Goal: Task Accomplishment & Management: Manage account settings

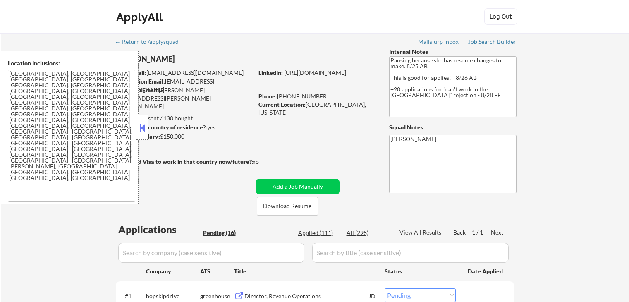
select select ""pending""
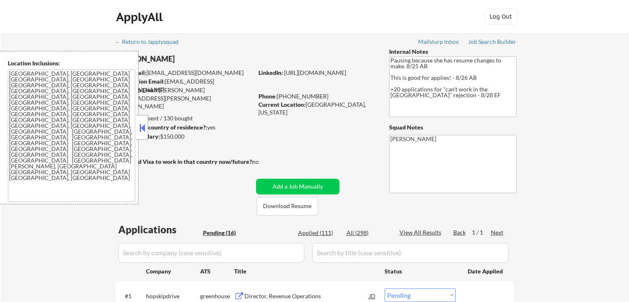
select select ""pending""
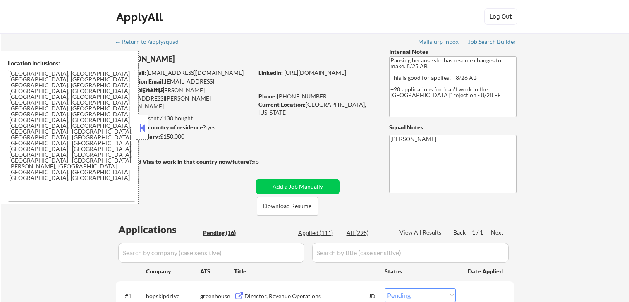
select select ""pending""
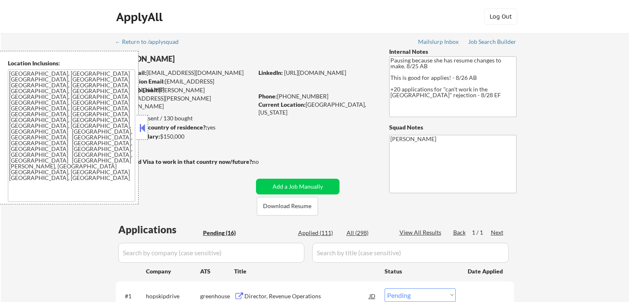
select select ""pending""
click at [142, 130] on button at bounding box center [142, 128] width 9 height 12
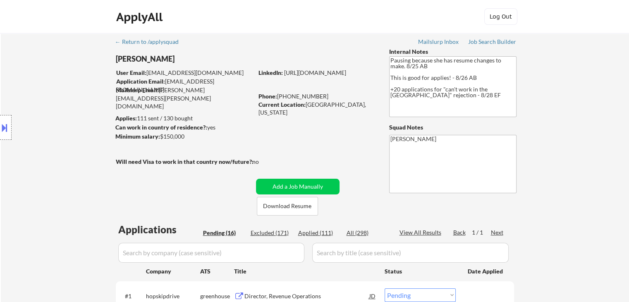
drag, startPoint x: 73, startPoint y: 154, endPoint x: 99, endPoint y: 152, distance: 26.5
click at [73, 153] on div "Location Inclusions: [GEOGRAPHIC_DATA], [GEOGRAPHIC_DATA] [GEOGRAPHIC_DATA], [G…" at bounding box center [74, 127] width 148 height 153
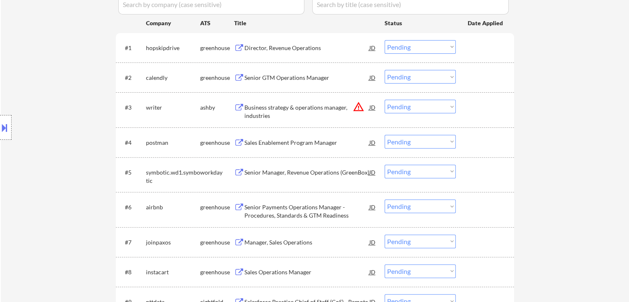
click at [101, 112] on div "Location Inclusions: [GEOGRAPHIC_DATA], [GEOGRAPHIC_DATA] [GEOGRAPHIC_DATA], [G…" at bounding box center [74, 127] width 148 height 153
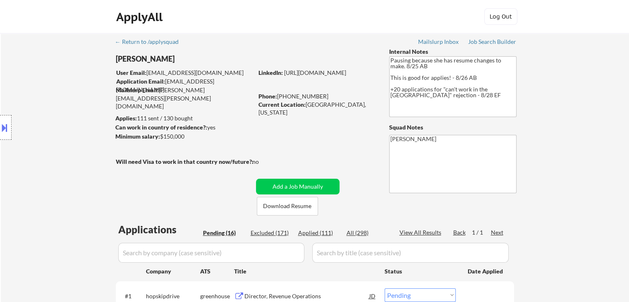
click at [32, 171] on div "Location Inclusions: [GEOGRAPHIC_DATA], [GEOGRAPHIC_DATA] [GEOGRAPHIC_DATA], [G…" at bounding box center [74, 127] width 148 height 153
click at [31, 171] on div "Location Inclusions: [GEOGRAPHIC_DATA], [GEOGRAPHIC_DATA] [GEOGRAPHIC_DATA], [G…" at bounding box center [74, 127] width 148 height 153
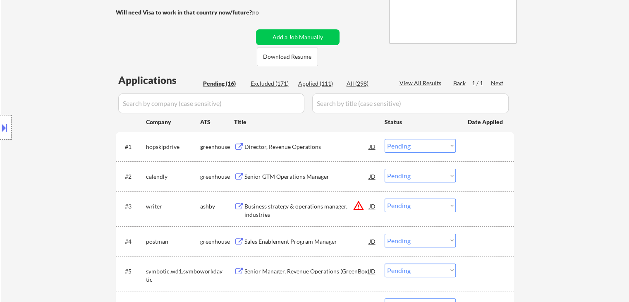
scroll to position [207, 0]
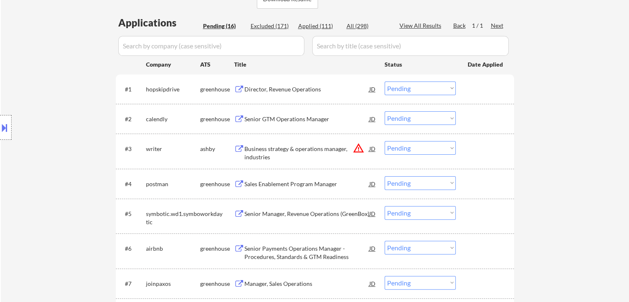
click at [281, 92] on div "Director, Revenue Operations" at bounding box center [307, 89] width 125 height 8
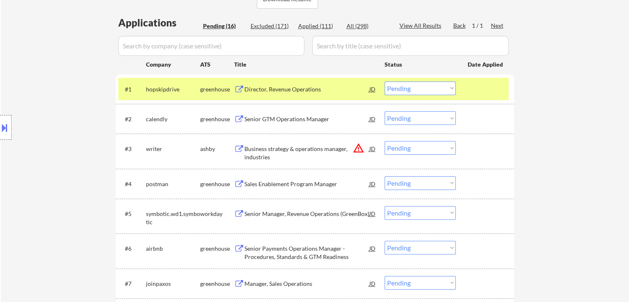
click at [281, 120] on div "Senior GTM Operations Manager" at bounding box center [307, 119] width 125 height 8
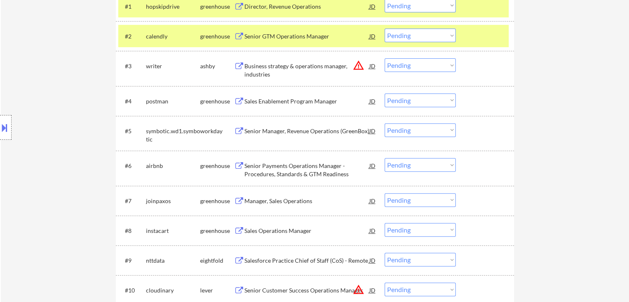
click at [283, 99] on div "Sales Enablement Program Manager" at bounding box center [307, 101] width 125 height 8
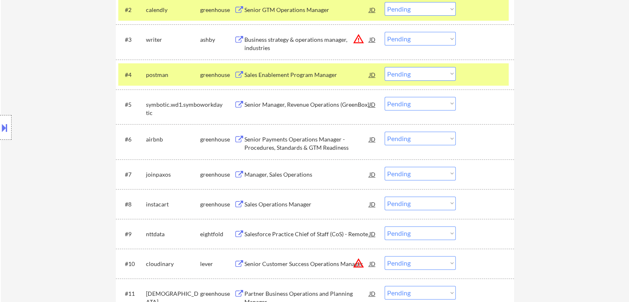
scroll to position [331, 0]
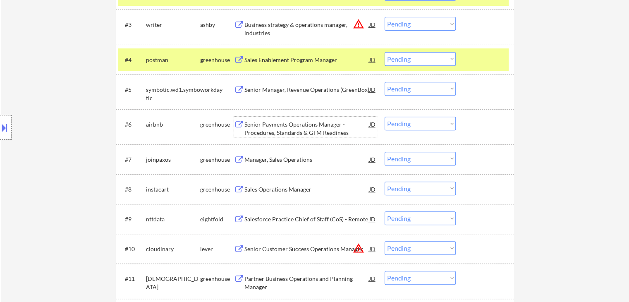
click at [284, 132] on div "Senior Payments Operations Manager - Procedures, Standards & GTM Readiness" at bounding box center [307, 128] width 125 height 16
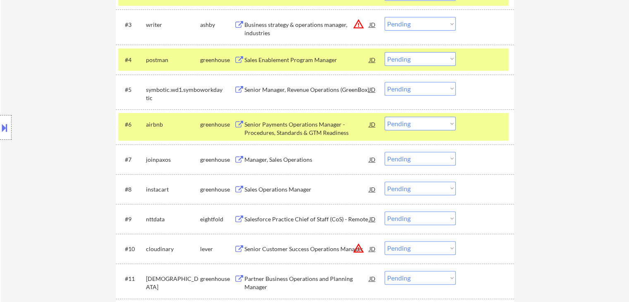
click at [273, 160] on div "Manager, Sales Operations" at bounding box center [307, 160] width 125 height 8
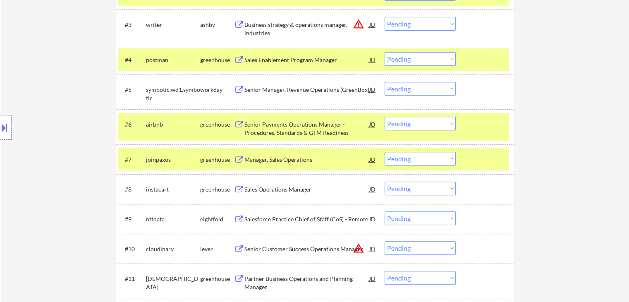
click at [275, 187] on div "Sales Operations Manager" at bounding box center [307, 189] width 125 height 8
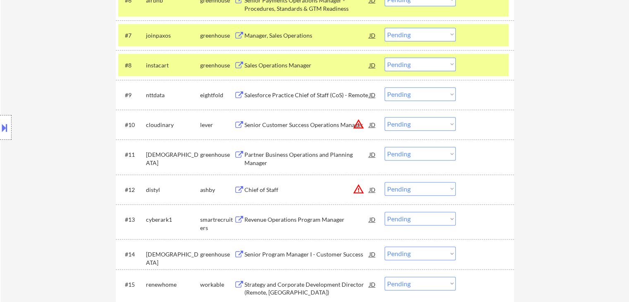
drag, startPoint x: 263, startPoint y: 161, endPoint x: 295, endPoint y: 149, distance: 33.7
click at [263, 160] on div "Partner Business Operations and Planning Manager" at bounding box center [307, 159] width 125 height 16
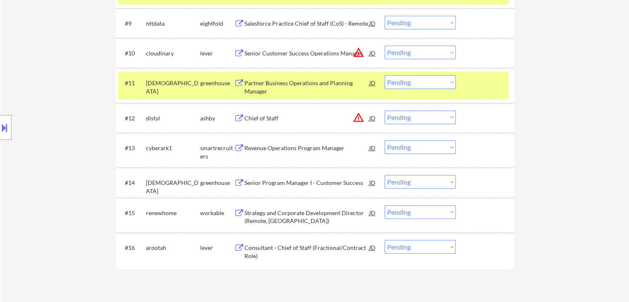
scroll to position [538, 0]
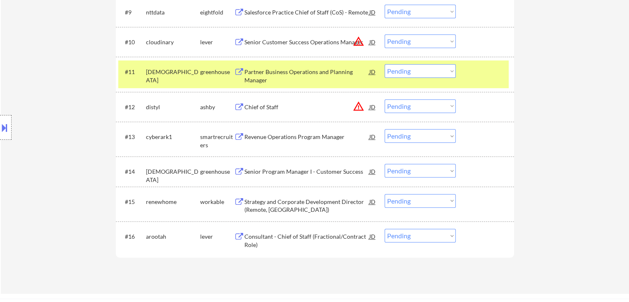
click at [264, 137] on div "Revenue Operations Program Manager" at bounding box center [307, 137] width 125 height 8
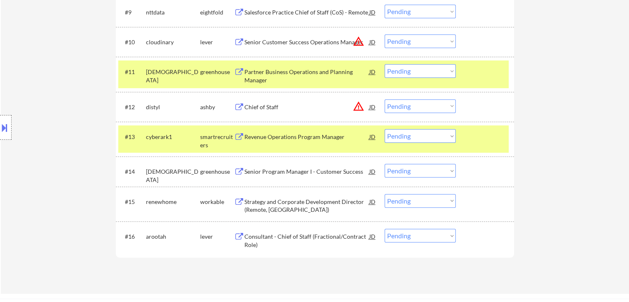
click at [266, 173] on div "Senior Program Manager I - Customer Success" at bounding box center [307, 172] width 125 height 8
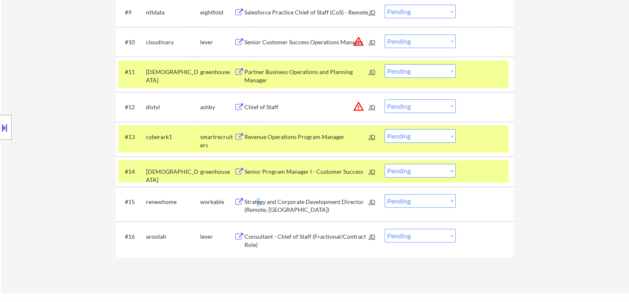
click at [259, 202] on div "Strategy and Corporate Development Director (Remote, [GEOGRAPHIC_DATA])" at bounding box center [307, 206] width 125 height 16
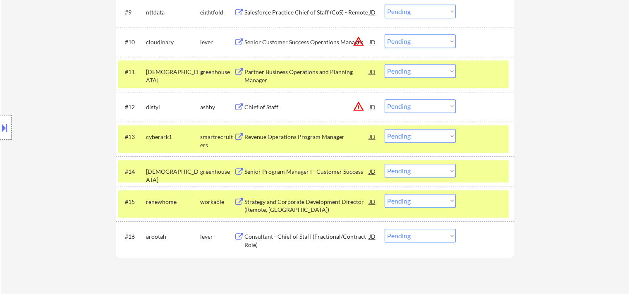
click at [258, 239] on div "Consultant - Chief of Staff (Fractional/Contract Role)" at bounding box center [307, 241] width 125 height 16
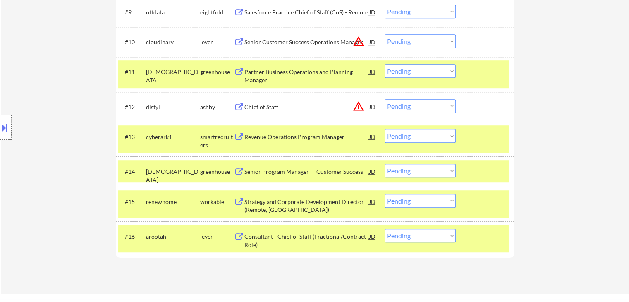
click at [1, 125] on button at bounding box center [4, 128] width 9 height 14
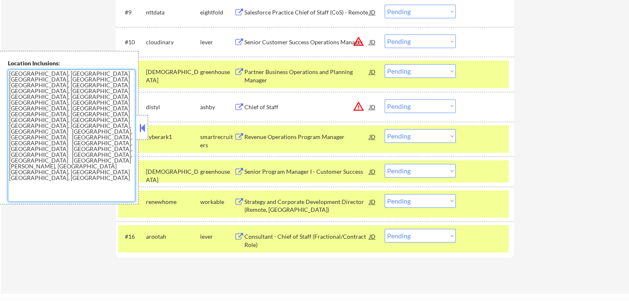
drag, startPoint x: 0, startPoint y: 67, endPoint x: 120, endPoint y: 111, distance: 127.7
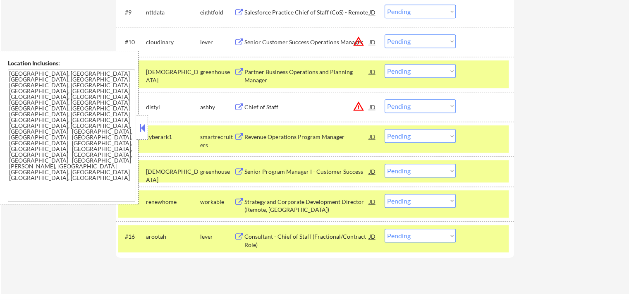
drag, startPoint x: 142, startPoint y: 130, endPoint x: 147, endPoint y: 115, distance: 15.8
click at [142, 126] on button at bounding box center [142, 128] width 9 height 12
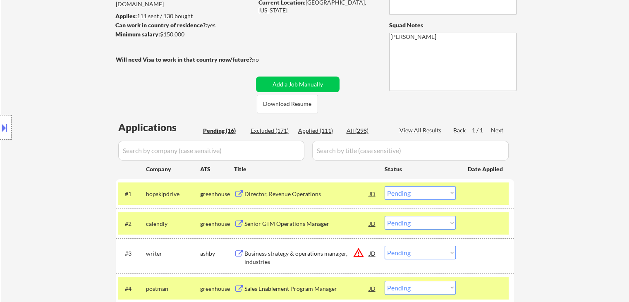
scroll to position [124, 0]
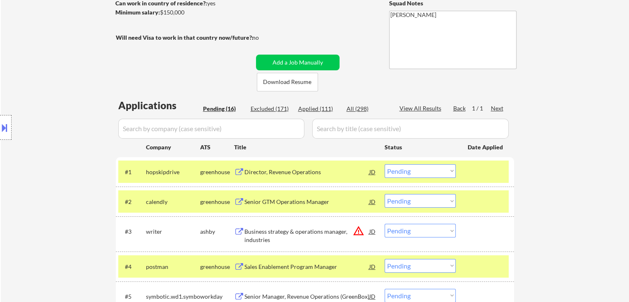
click at [434, 170] on select "Choose an option... Pending Applied Excluded (Questions) Excluded (Expired) Exc…" at bounding box center [420, 171] width 71 height 14
click at [385, 164] on select "Choose an option... Pending Applied Excluded (Questions) Excluded (Expired) Exc…" at bounding box center [420, 171] width 71 height 14
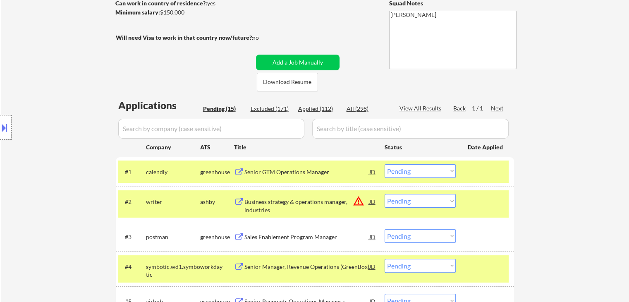
click at [0, 127] on button at bounding box center [4, 128] width 9 height 14
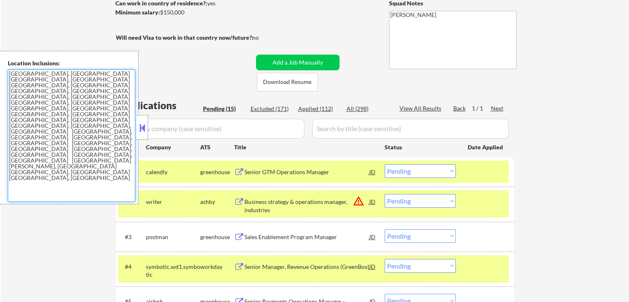
drag, startPoint x: 0, startPoint y: 80, endPoint x: 10, endPoint y: 56, distance: 25.4
click at [5, 60] on div "Location Inclusions: [GEOGRAPHIC_DATA], [GEOGRAPHIC_DATA] [GEOGRAPHIC_DATA], [G…" at bounding box center [69, 127] width 139 height 153
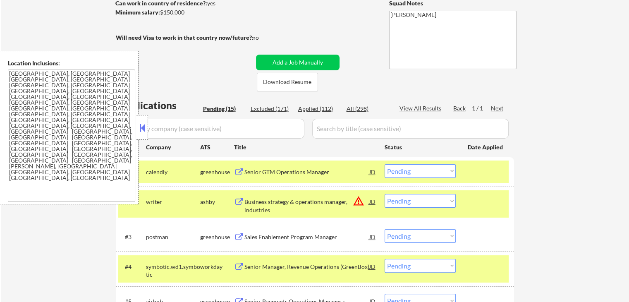
drag, startPoint x: 139, startPoint y: 129, endPoint x: 392, endPoint y: 175, distance: 257.3
click at [140, 129] on button at bounding box center [142, 128] width 9 height 12
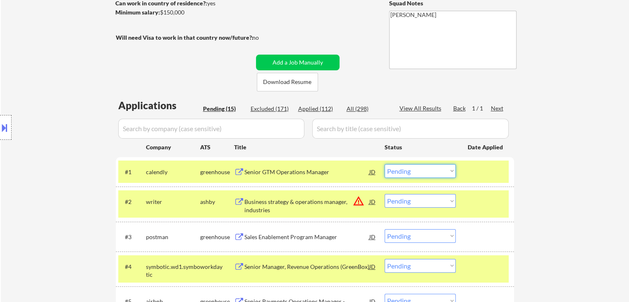
click at [405, 173] on select "Choose an option... Pending Applied Excluded (Questions) Excluded (Expired) Exc…" at bounding box center [420, 171] width 71 height 14
click at [385, 164] on select "Choose an option... Pending Applied Excluded (Questions) Excluded (Expired) Exc…" at bounding box center [420, 171] width 71 height 14
select select ""pending""
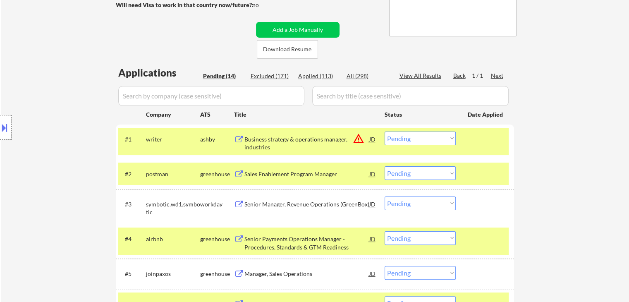
scroll to position [207, 0]
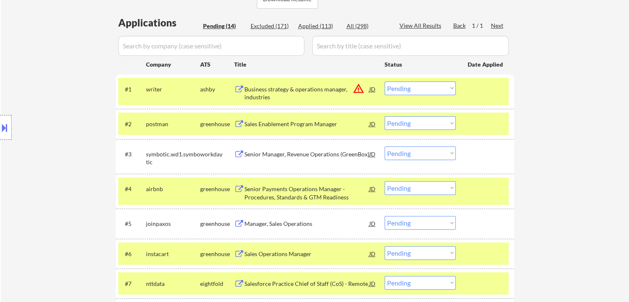
click at [404, 123] on select "Choose an option... Pending Applied Excluded (Questions) Excluded (Expired) Exc…" at bounding box center [420, 123] width 71 height 14
click at [385, 116] on select "Choose an option... Pending Applied Excluded (Questions) Excluded (Expired) Exc…" at bounding box center [420, 123] width 71 height 14
click at [262, 90] on div "Business strategy & operations manager, industries" at bounding box center [307, 93] width 125 height 16
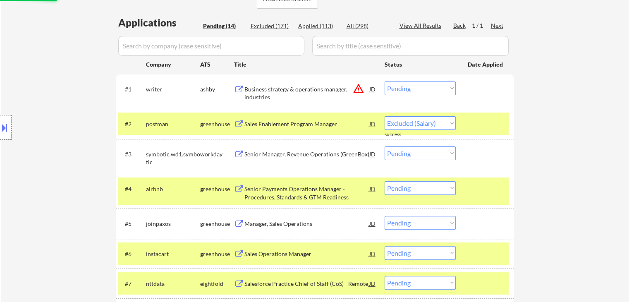
select select ""pending""
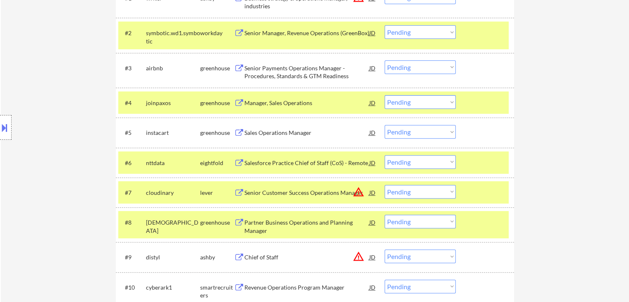
scroll to position [328, 0]
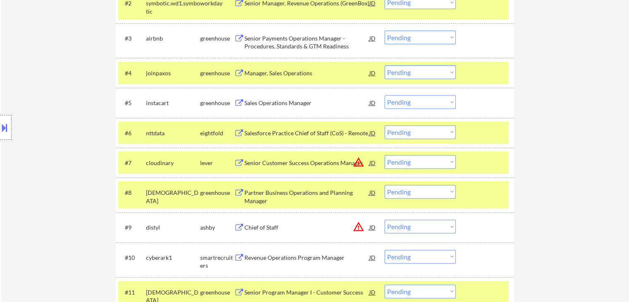
click at [395, 191] on select "Choose an option... Pending Applied Excluded (Questions) Excluded (Expired) Exc…" at bounding box center [420, 192] width 71 height 14
click at [385, 185] on select "Choose an option... Pending Applied Excluded (Questions) Excluded (Expired) Exc…" at bounding box center [420, 192] width 71 height 14
select select ""pending""
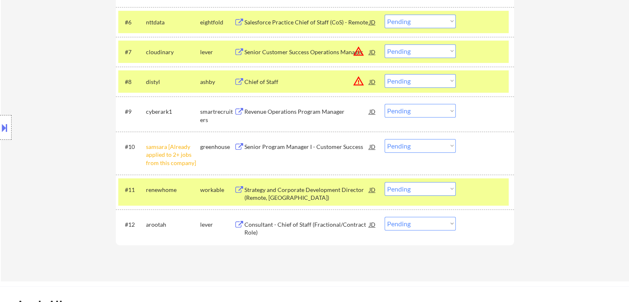
scroll to position [452, 0]
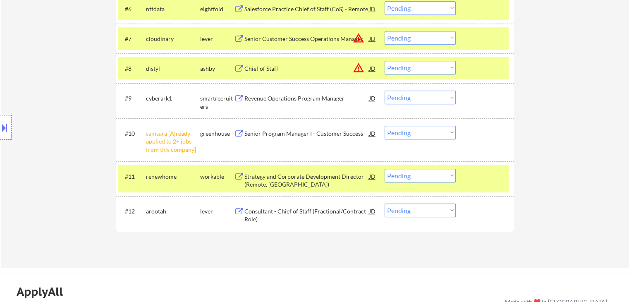
click at [403, 103] on select "Choose an option... Pending Applied Excluded (Questions) Excluded (Expired) Exc…" at bounding box center [420, 98] width 71 height 14
click at [385, 91] on select "Choose an option... Pending Applied Excluded (Questions) Excluded (Expired) Exc…" at bounding box center [420, 98] width 71 height 14
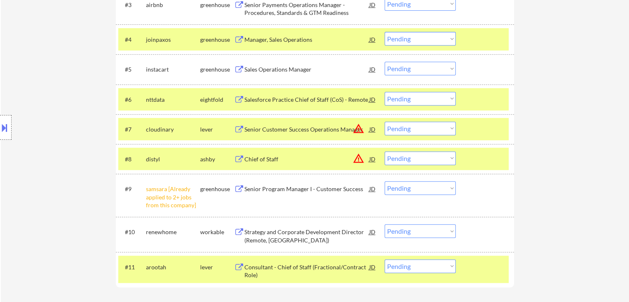
scroll to position [376, 0]
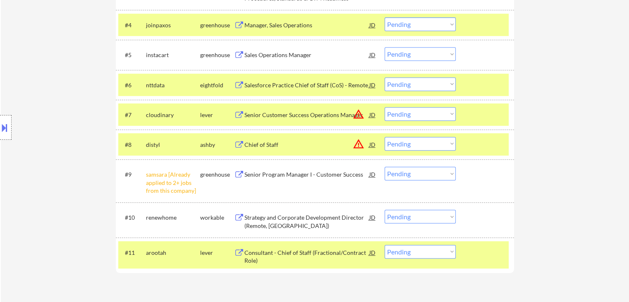
click at [437, 174] on select "Choose an option... Pending Applied Excluded (Questions) Excluded (Expired) Exc…" at bounding box center [420, 174] width 71 height 14
click at [385, 167] on select "Choose an option... Pending Applied Excluded (Questions) Excluded (Expired) Exc…" at bounding box center [420, 174] width 71 height 14
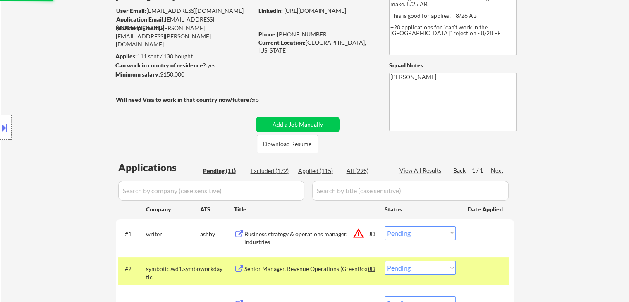
scroll to position [165, 0]
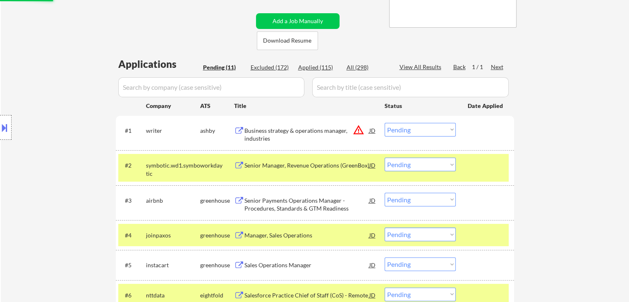
click at [43, 78] on div "Location Inclusions: [GEOGRAPHIC_DATA], [GEOGRAPHIC_DATA] [GEOGRAPHIC_DATA], [G…" at bounding box center [74, 127] width 148 height 153
select select ""pending""
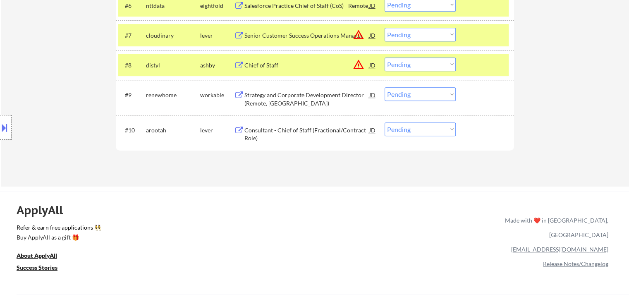
drag, startPoint x: 73, startPoint y: 157, endPoint x: 205, endPoint y: 142, distance: 133.3
click at [73, 156] on div "Location Inclusions: [GEOGRAPHIC_DATA], [GEOGRAPHIC_DATA] [GEOGRAPHIC_DATA], [G…" at bounding box center [74, 127] width 148 height 153
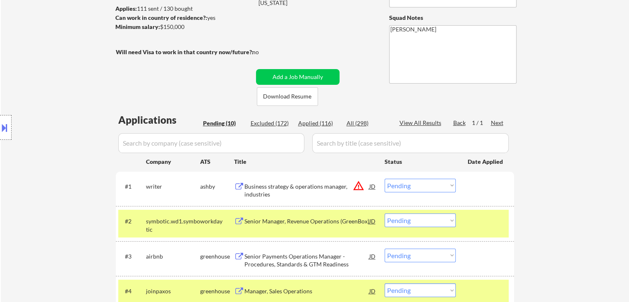
scroll to position [41, 0]
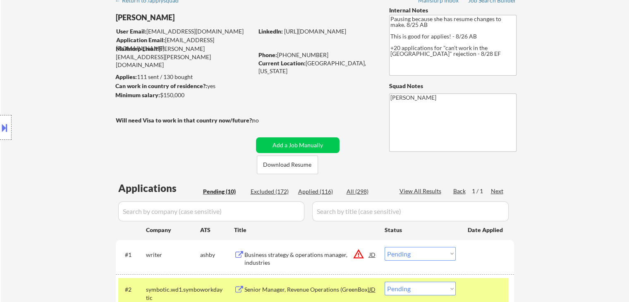
click at [319, 192] on div "Applied (116)" at bounding box center [318, 191] width 41 height 8
select select ""applied""
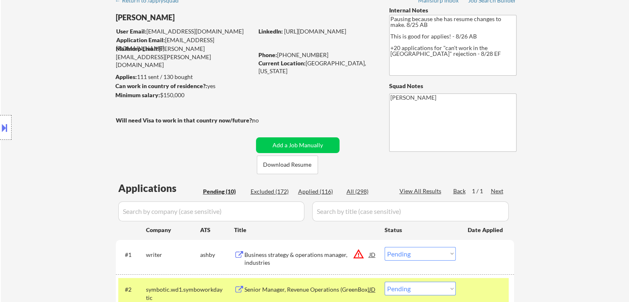
select select ""applied""
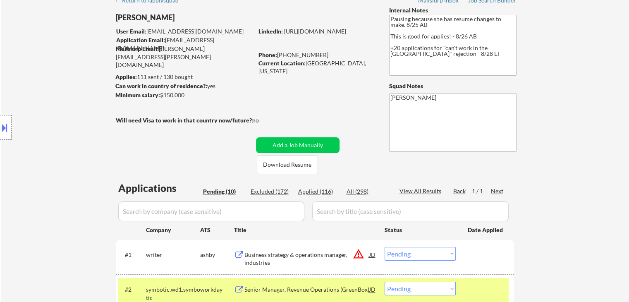
select select ""applied""
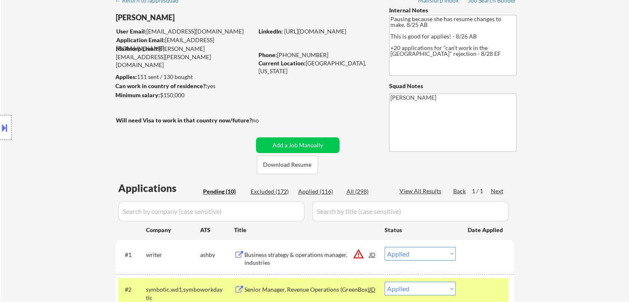
select select ""applied""
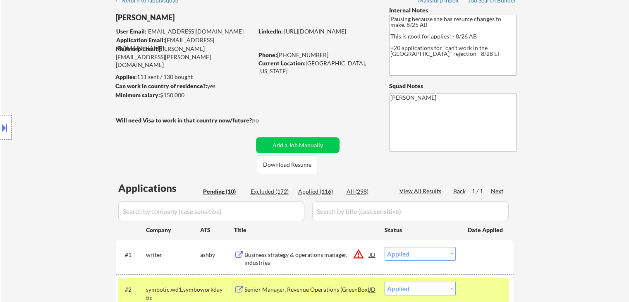
select select ""applied""
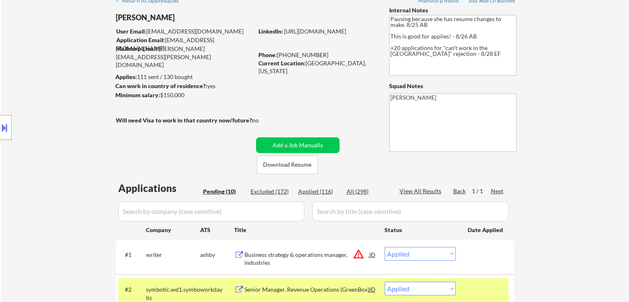
select select ""applied""
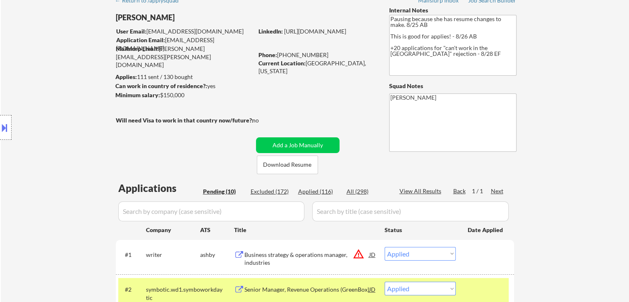
select select ""applied""
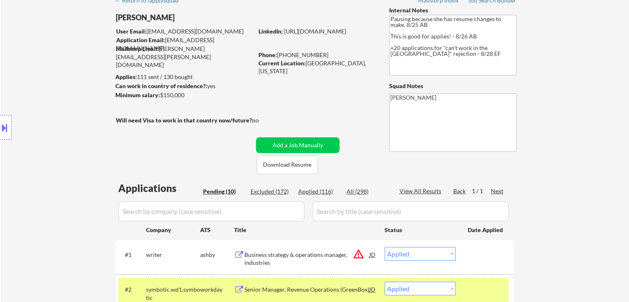
select select ""applied""
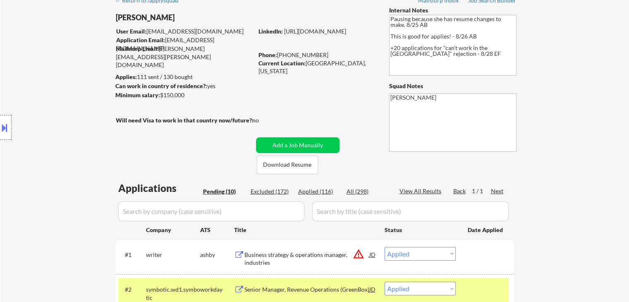
select select ""applied""
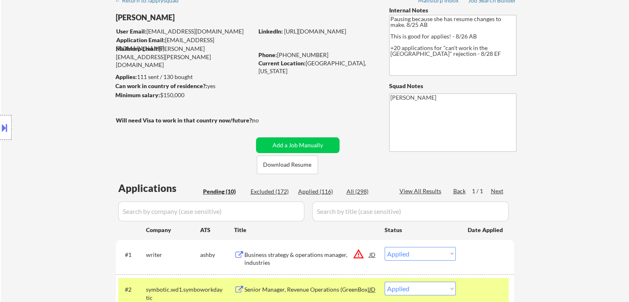
select select ""applied""
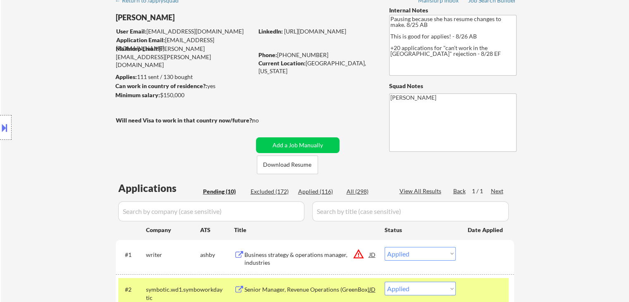
select select ""applied""
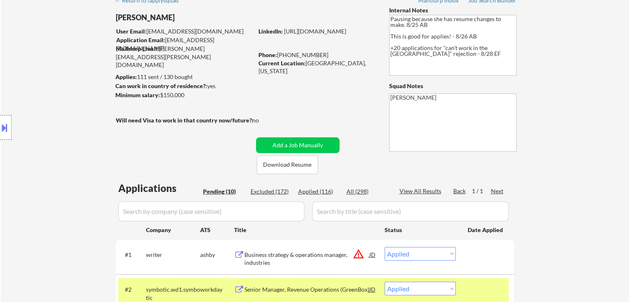
select select ""applied""
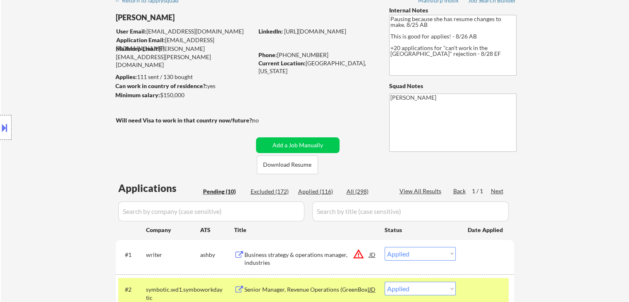
select select ""applied""
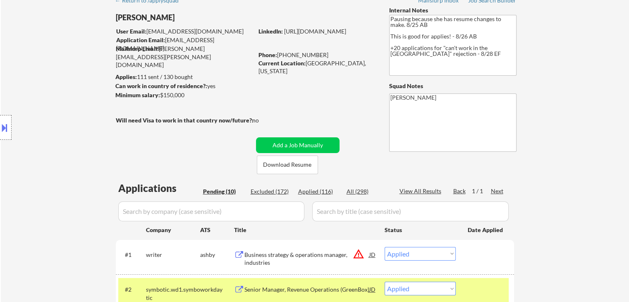
select select ""applied""
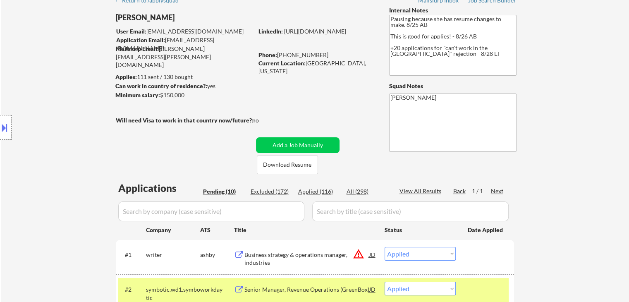
select select ""applied""
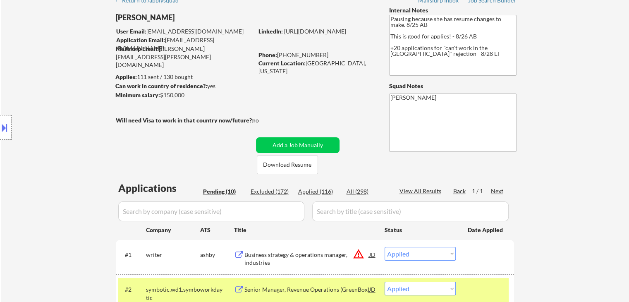
select select ""applied""
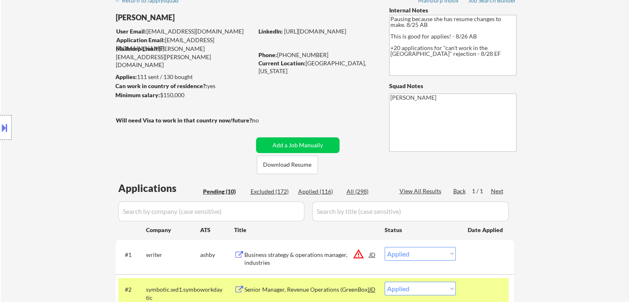
select select ""applied""
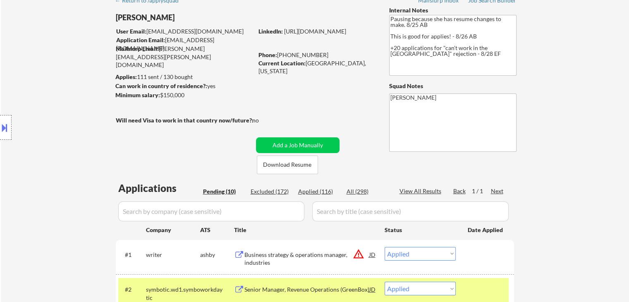
select select ""applied""
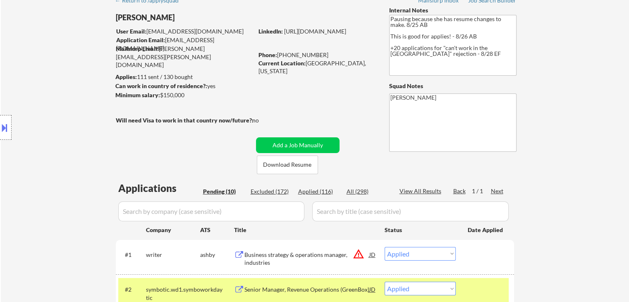
select select ""applied""
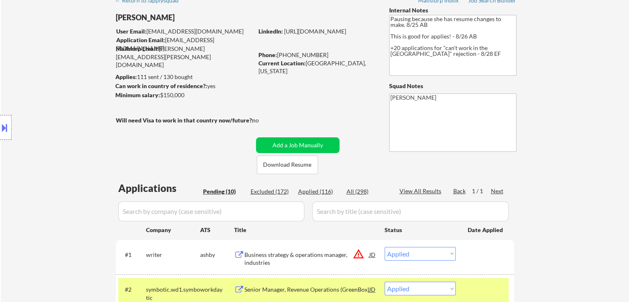
select select ""applied""
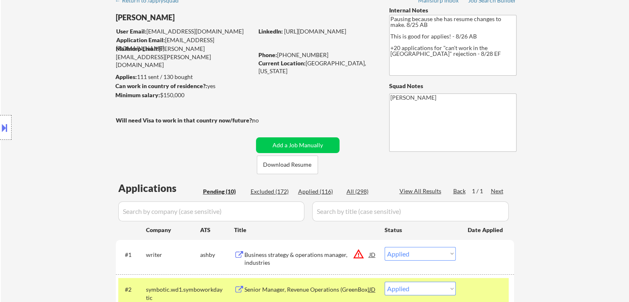
select select ""applied""
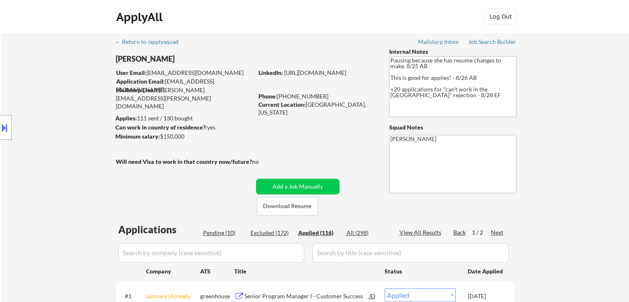
scroll to position [0, 0]
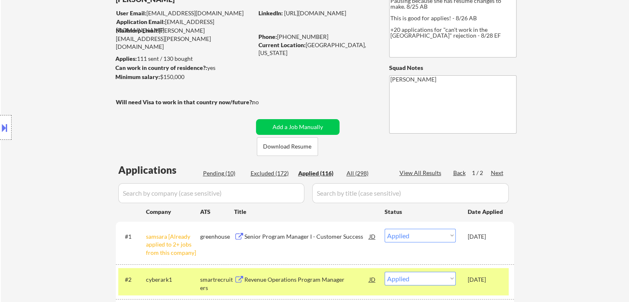
scroll to position [83, 0]
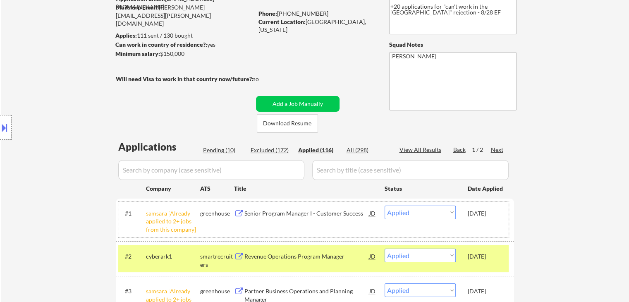
drag, startPoint x: 463, startPoint y: 213, endPoint x: 501, endPoint y: 214, distance: 38.5
click at [501, 214] on div "#1 samsara [Already applied to 2+ jobs from this company] greenhouse Senior Pro…" at bounding box center [313, 220] width 391 height 36
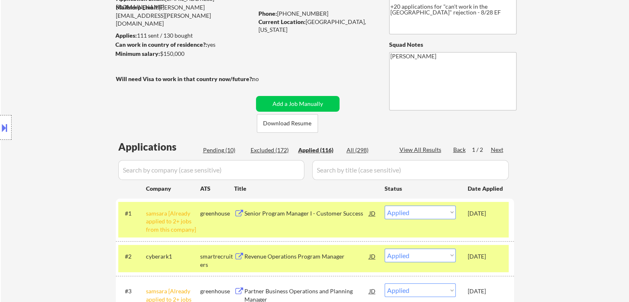
copy div "[DATE]"
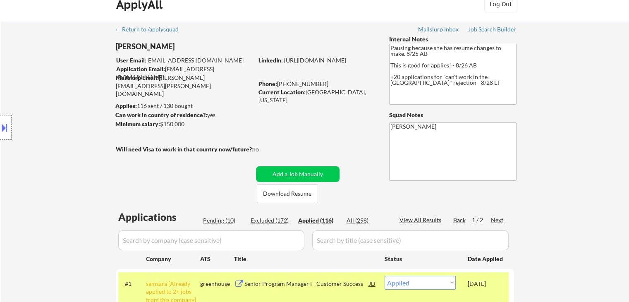
scroll to position [0, 0]
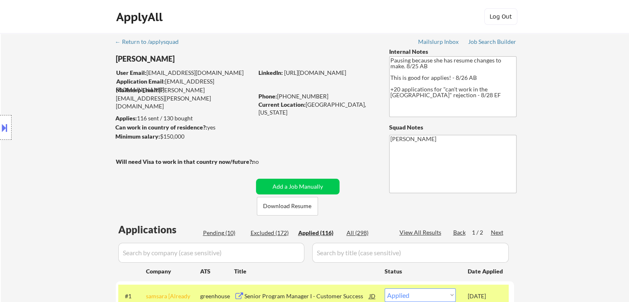
click at [55, 141] on div "Location Inclusions: [GEOGRAPHIC_DATA], [GEOGRAPHIC_DATA] [GEOGRAPHIC_DATA], [G…" at bounding box center [74, 127] width 148 height 153
